Goal: Transaction & Acquisition: Purchase product/service

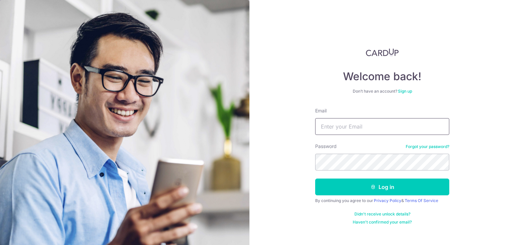
click at [359, 129] on input "Email" at bounding box center [382, 126] width 134 height 17
type input "[EMAIL_ADDRESS][DOMAIN_NAME]"
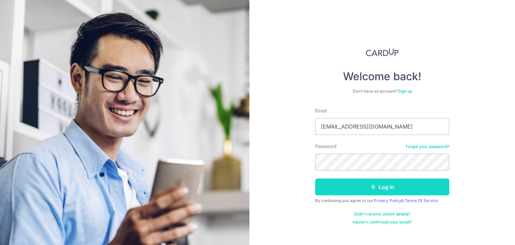
click at [369, 186] on button "Log in" at bounding box center [382, 186] width 134 height 17
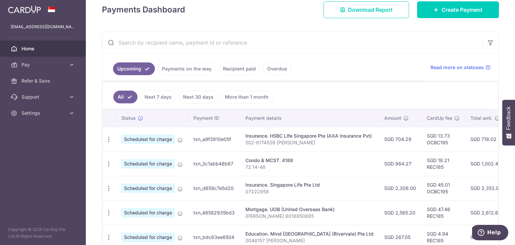
scroll to position [101, 0]
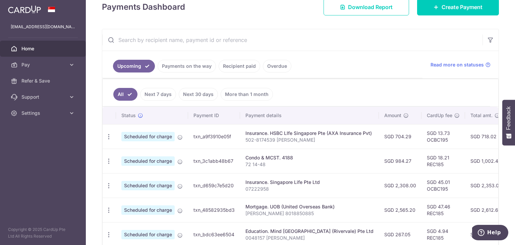
click at [186, 67] on link "Payments on the way" at bounding box center [187, 66] width 58 height 13
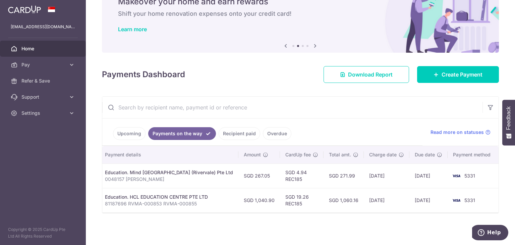
scroll to position [0, 0]
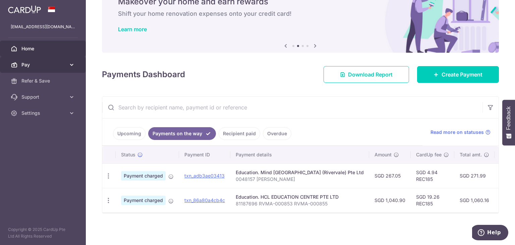
click at [64, 65] on span "Pay" at bounding box center [43, 64] width 44 height 7
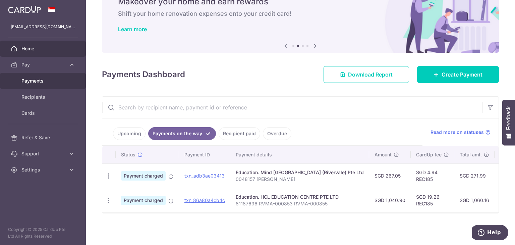
click at [57, 79] on span "Payments" at bounding box center [43, 80] width 44 height 7
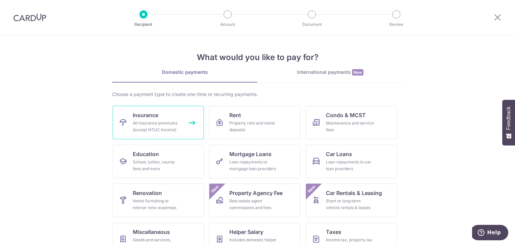
click at [173, 117] on link "Insurance All insurance premiums (except NTUC Income)" at bounding box center [158, 123] width 91 height 34
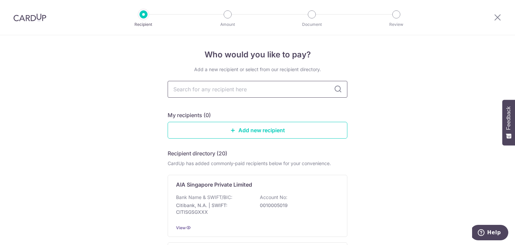
click at [212, 82] on input "text" at bounding box center [258, 89] width 180 height 17
type input "hsbc life"
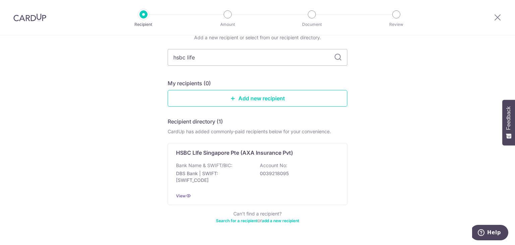
scroll to position [34, 0]
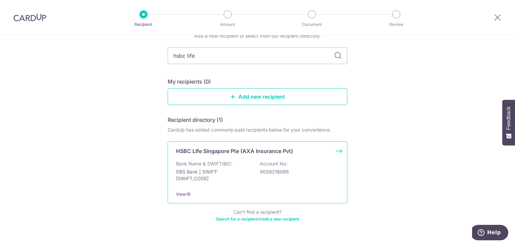
click at [267, 154] on p "HSBC LIfe Singapore Pte (AXA Insurance Pvt)" at bounding box center [234, 151] width 117 height 8
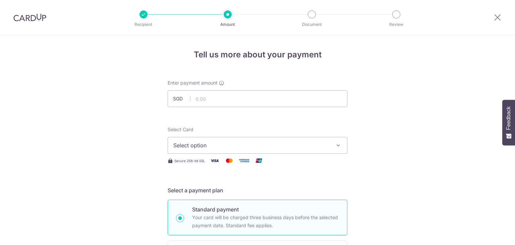
click at [238, 100] on input "text" at bounding box center [258, 98] width 180 height 17
type input "3,000.00"
click at [309, 152] on button "Select option" at bounding box center [258, 145] width 180 height 17
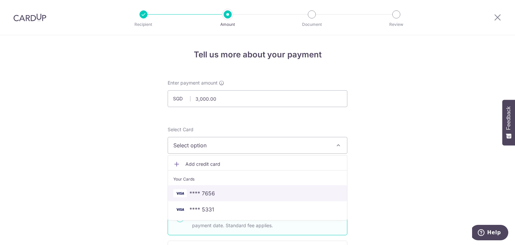
click at [233, 187] on link "**** 7656" at bounding box center [257, 193] width 179 height 16
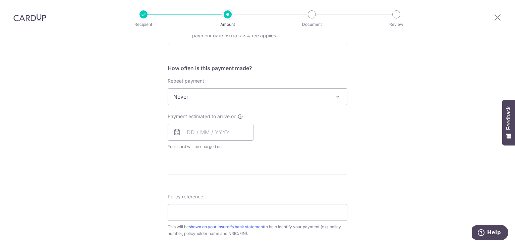
scroll to position [235, 0]
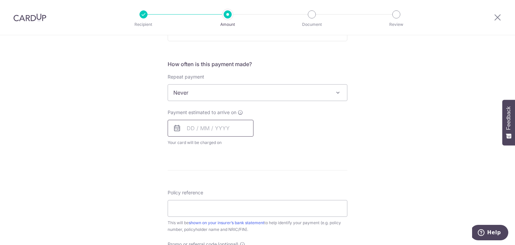
click at [232, 128] on input "text" at bounding box center [211, 128] width 86 height 17
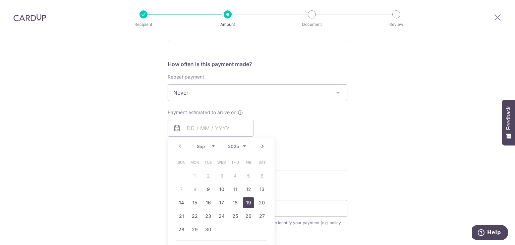
click at [249, 200] on link "19" at bounding box center [248, 202] width 11 height 11
type input "19/09/2025"
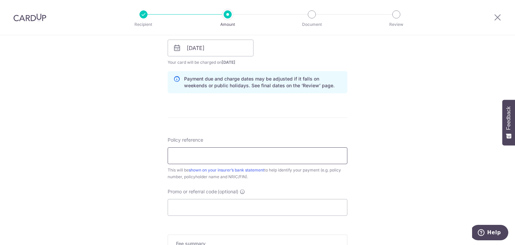
scroll to position [335, 0]
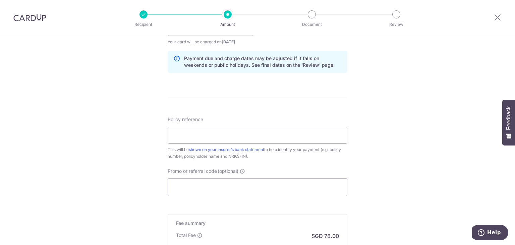
paste input "OCBC195"
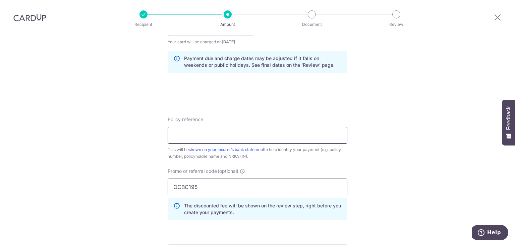
type input "OCBC195"
click at [230, 134] on input "Policy reference" at bounding box center [258, 135] width 180 height 17
click at [385, 159] on div "Tell us more about your payment Enter payment amount SGD 3,000.00 3000.00 Selec…" at bounding box center [257, 32] width 515 height 664
click at [264, 136] on input "Policy reference" at bounding box center [258, 135] width 180 height 17
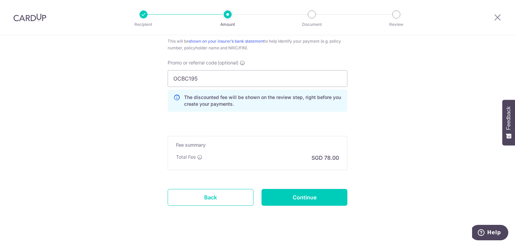
scroll to position [454, 0]
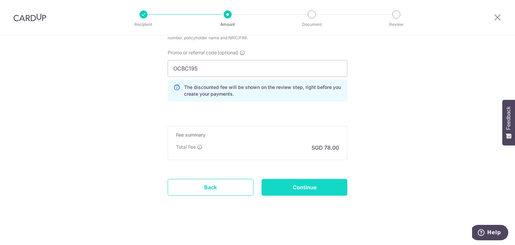
type input "5017630004"
click at [304, 185] on input "Continue" at bounding box center [304, 187] width 86 height 17
type input "Create Schedule"
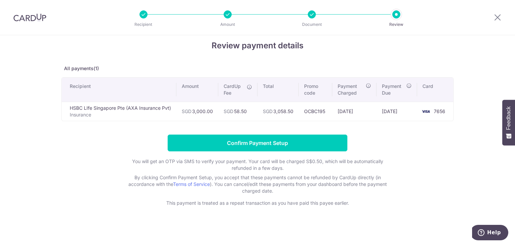
scroll to position [10, 0]
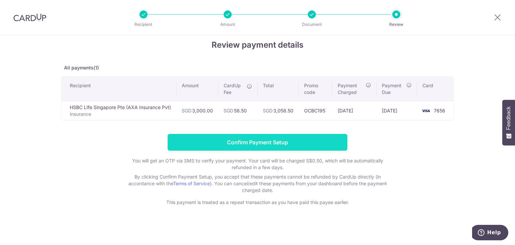
click at [253, 137] on input "Confirm Payment Setup" at bounding box center [258, 142] width 180 height 17
